Goal: Information Seeking & Learning: Learn about a topic

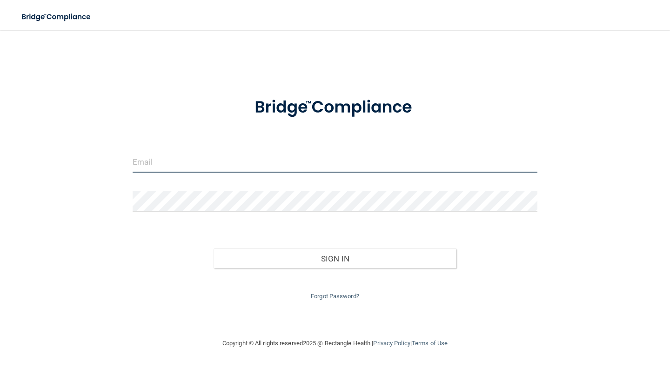
click at [144, 164] on input "email" at bounding box center [335, 162] width 405 height 21
type input "[EMAIL_ADDRESS][DOMAIN_NAME]"
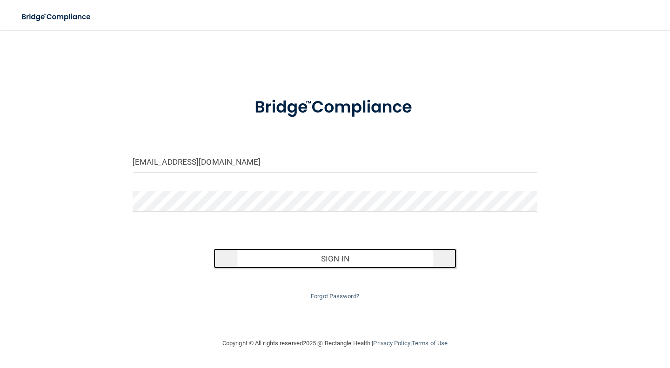
click at [347, 260] on button "Sign In" at bounding box center [335, 258] width 243 height 20
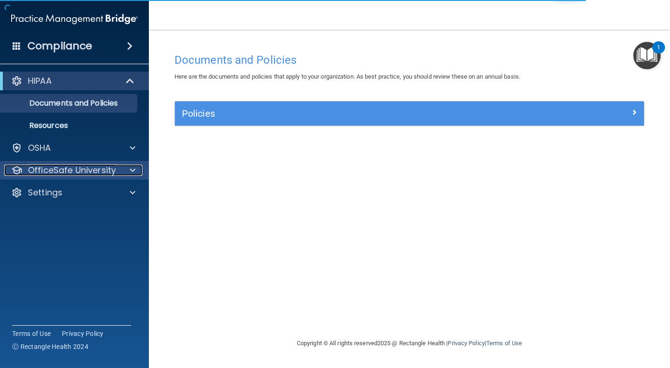
click at [132, 169] on span at bounding box center [133, 170] width 6 height 11
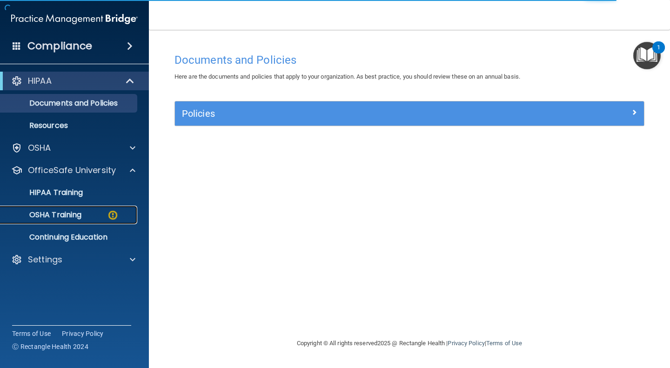
click at [113, 214] on img at bounding box center [113, 215] width 12 height 12
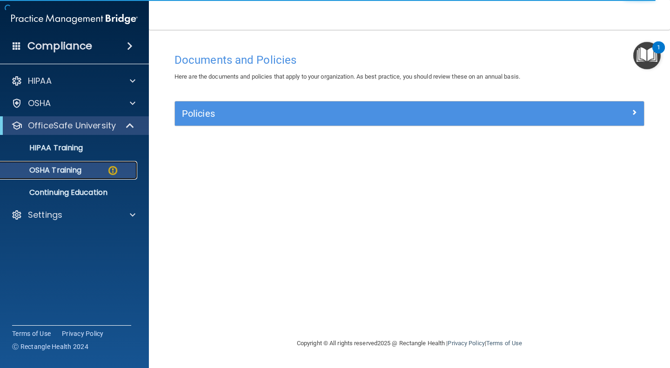
click at [111, 171] on img at bounding box center [113, 171] width 12 height 12
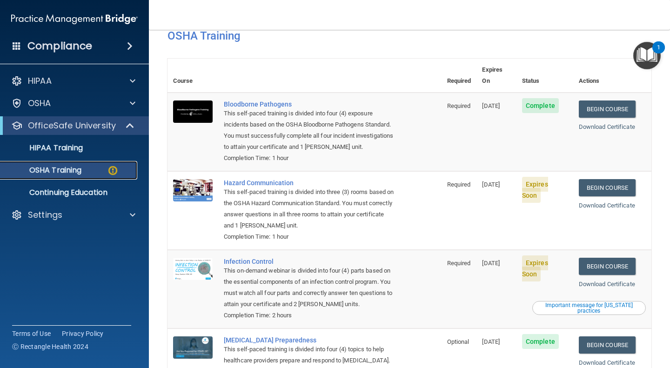
scroll to position [48, 0]
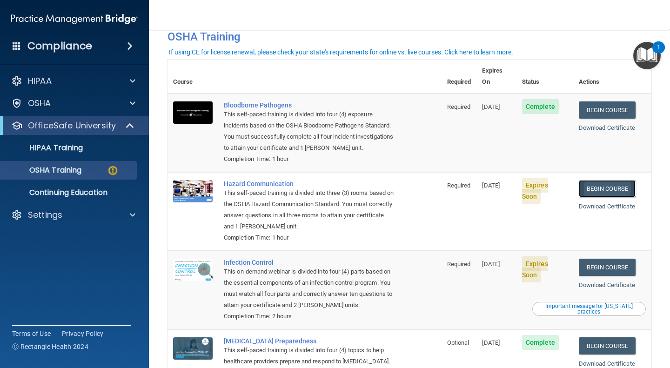
click at [603, 180] on link "Begin Course" at bounding box center [607, 188] width 57 height 17
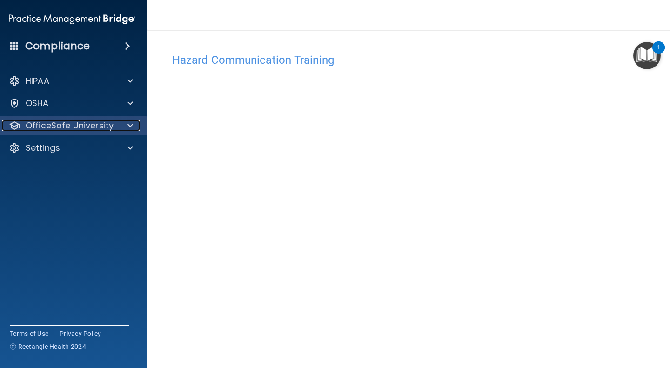
click at [127, 123] on span at bounding box center [130, 125] width 6 height 11
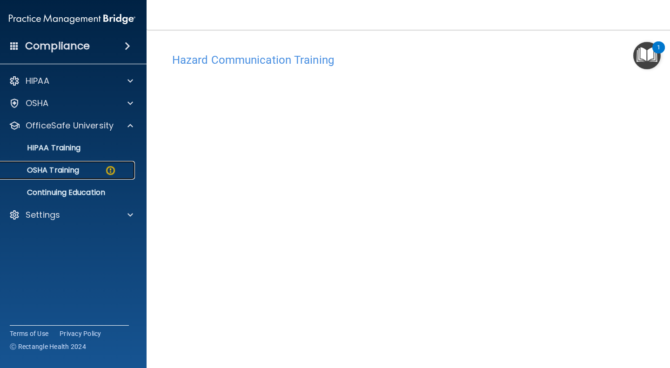
click at [107, 169] on img at bounding box center [111, 171] width 12 height 12
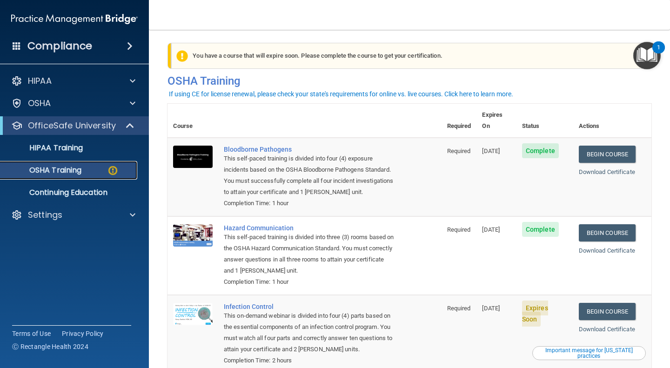
scroll to position [103, 0]
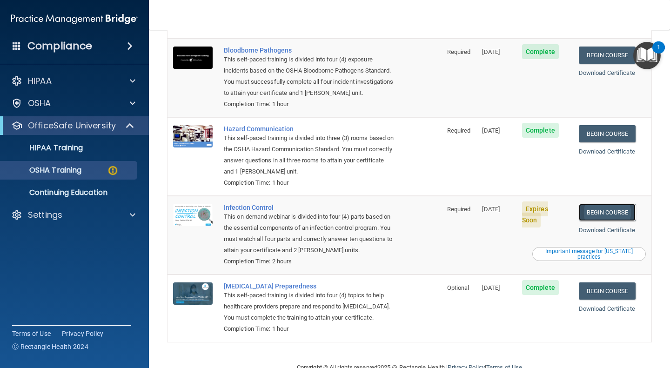
click at [596, 204] on link "Begin Course" at bounding box center [607, 212] width 57 height 17
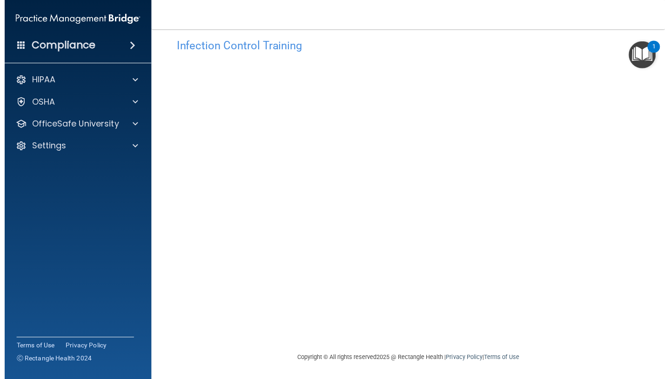
scroll to position [19, 0]
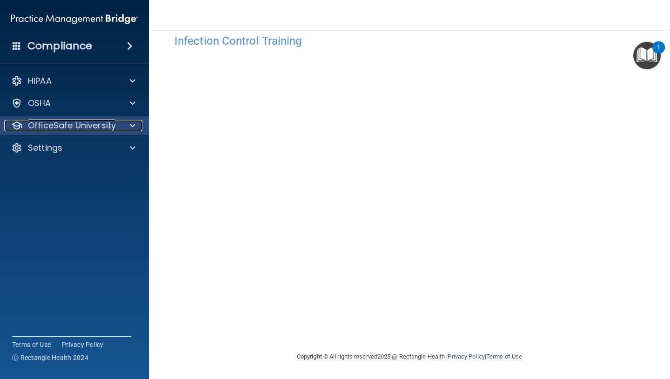
click at [131, 125] on span at bounding box center [133, 125] width 6 height 11
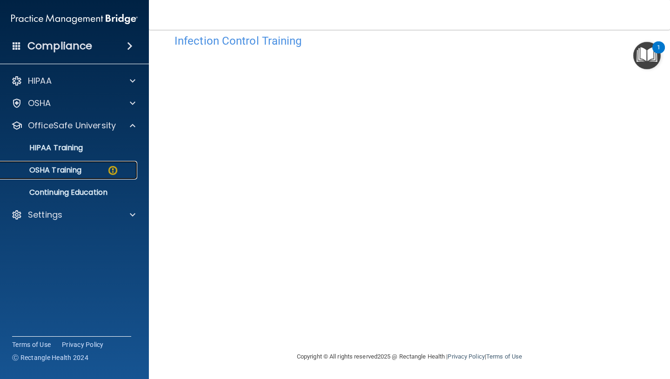
click at [111, 165] on img at bounding box center [113, 171] width 12 height 12
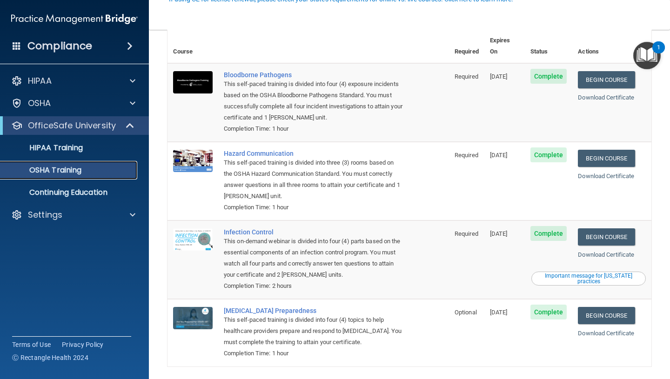
scroll to position [79, 0]
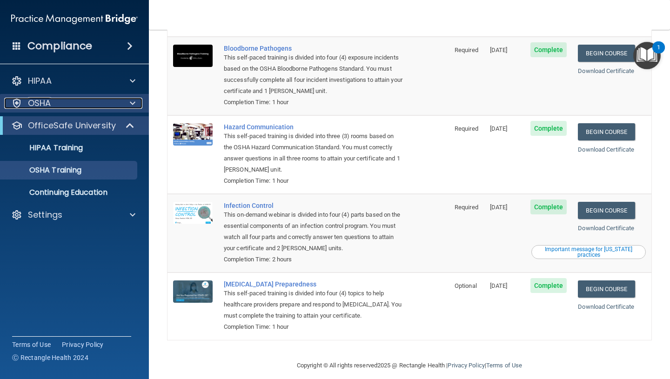
click at [135, 105] on div at bounding box center [131, 103] width 23 height 11
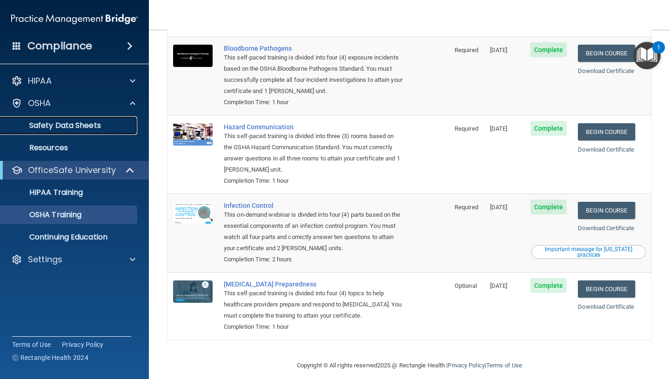
click at [105, 124] on p "Safety Data Sheets" at bounding box center [69, 125] width 127 height 9
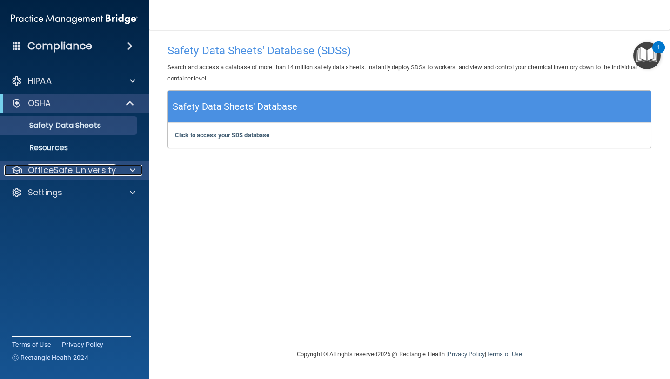
click at [131, 170] on span at bounding box center [133, 170] width 6 height 11
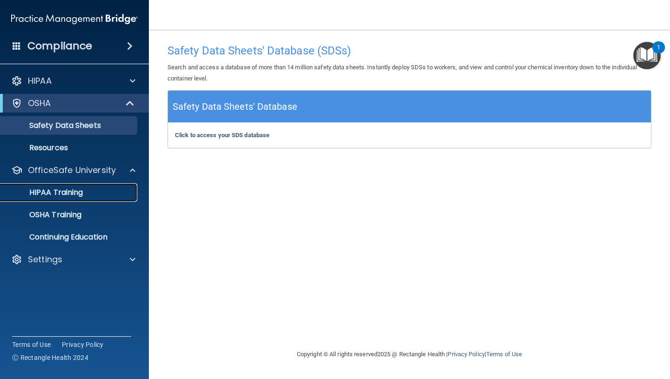
click at [90, 193] on div "HIPAA Training" at bounding box center [69, 192] width 127 height 9
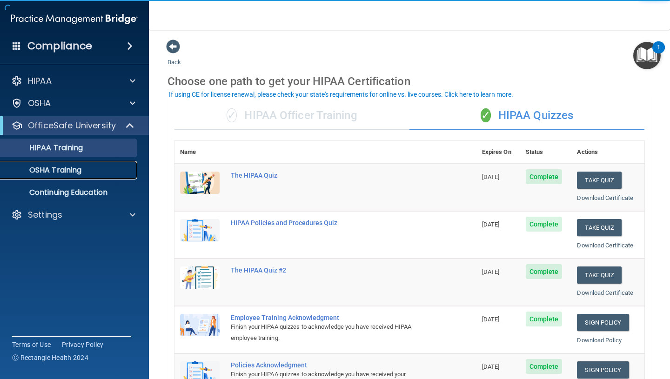
click at [84, 168] on div "OSHA Training" at bounding box center [69, 170] width 127 height 9
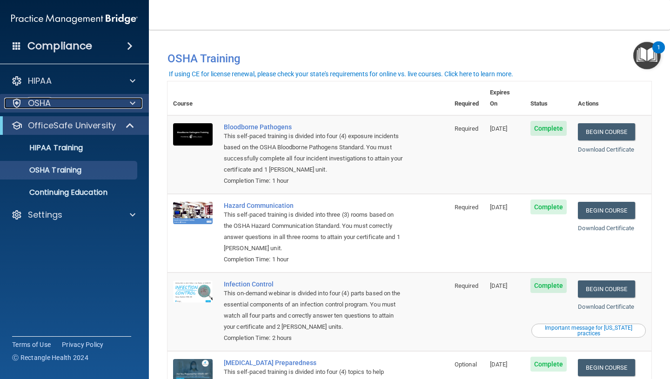
click at [132, 104] on span at bounding box center [133, 103] width 6 height 11
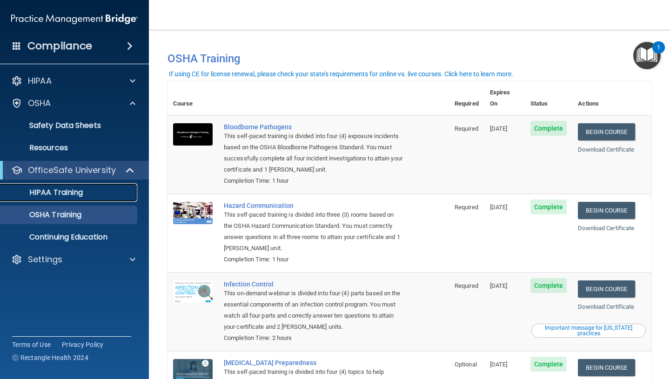
click at [114, 194] on div "HIPAA Training" at bounding box center [69, 192] width 127 height 9
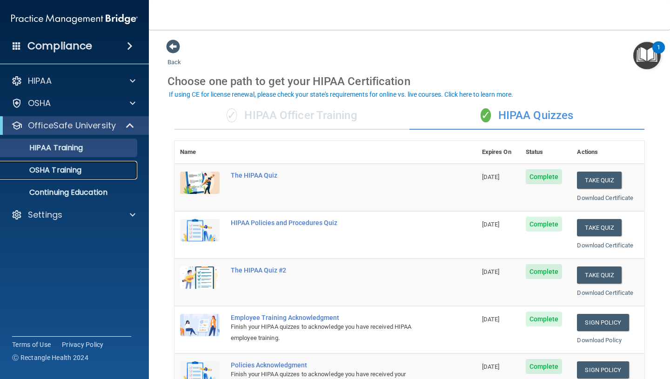
click at [85, 172] on div "OSHA Training" at bounding box center [69, 170] width 127 height 9
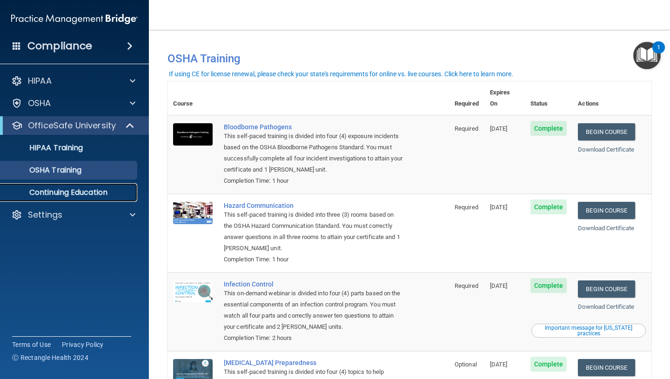
click at [100, 191] on p "Continuing Education" at bounding box center [69, 192] width 127 height 9
